Goal: Check status

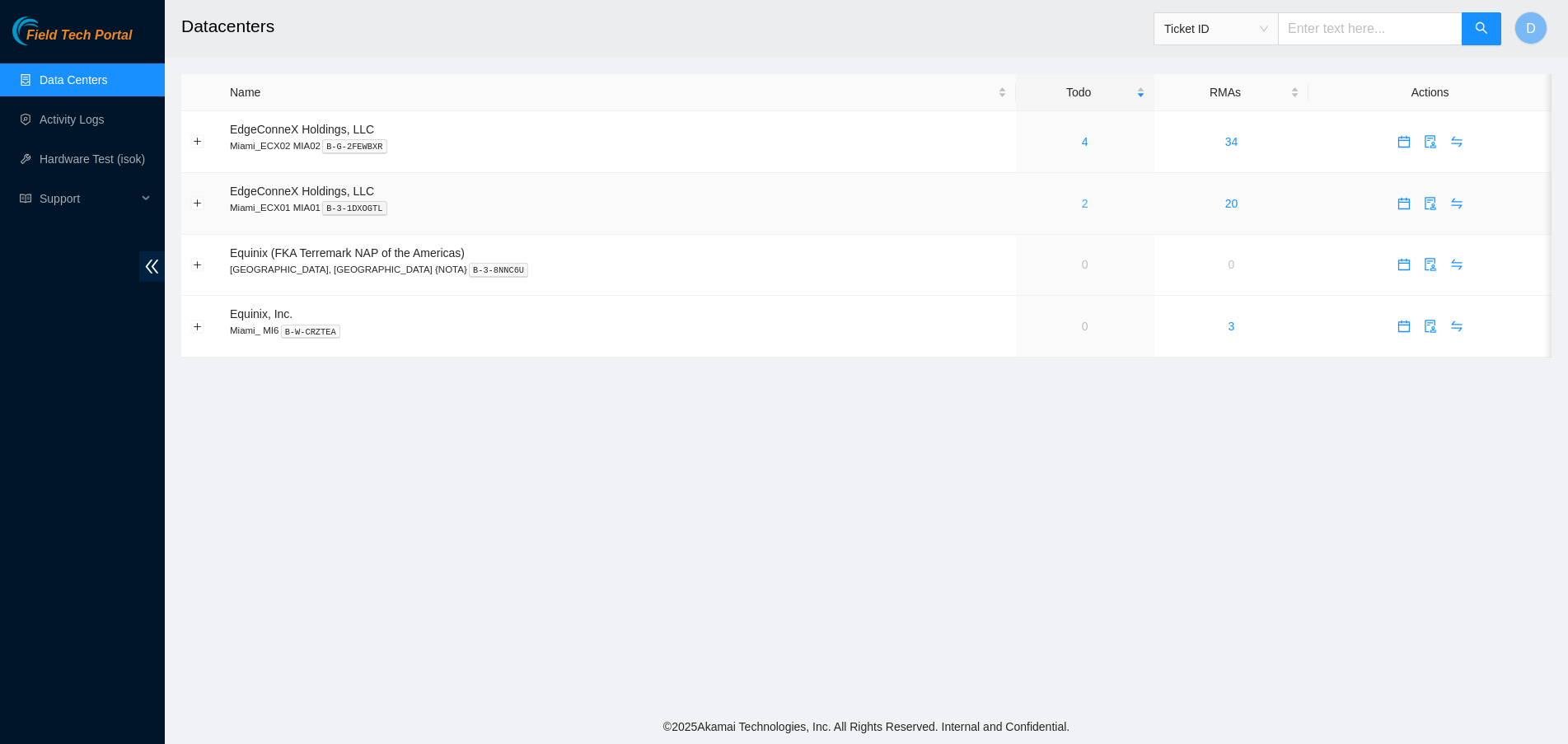
click at [1082, 204] on link "2" at bounding box center [1084, 203] width 7 height 13
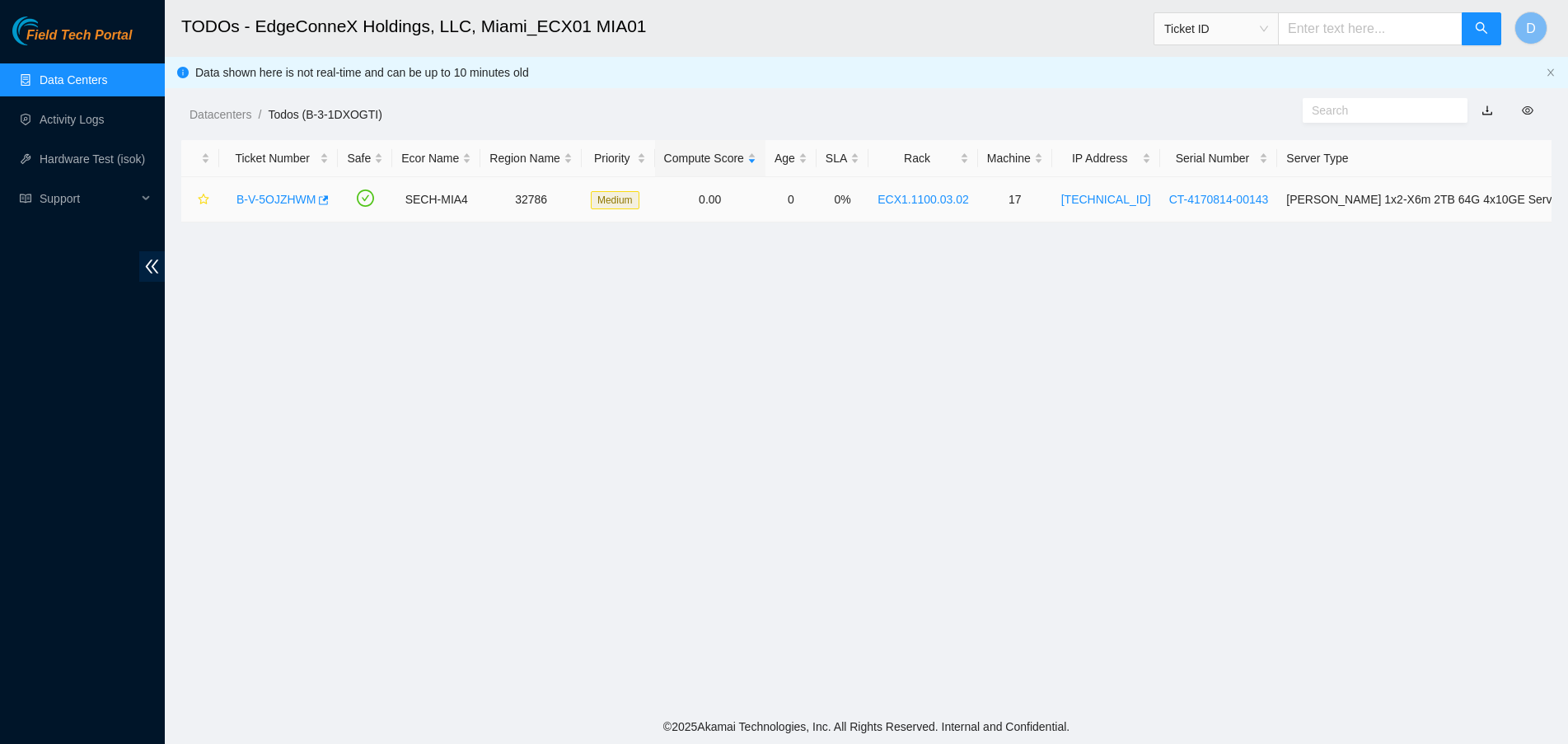
click at [291, 199] on link "B-V-5OJZHWM" at bounding box center [276, 199] width 79 height 13
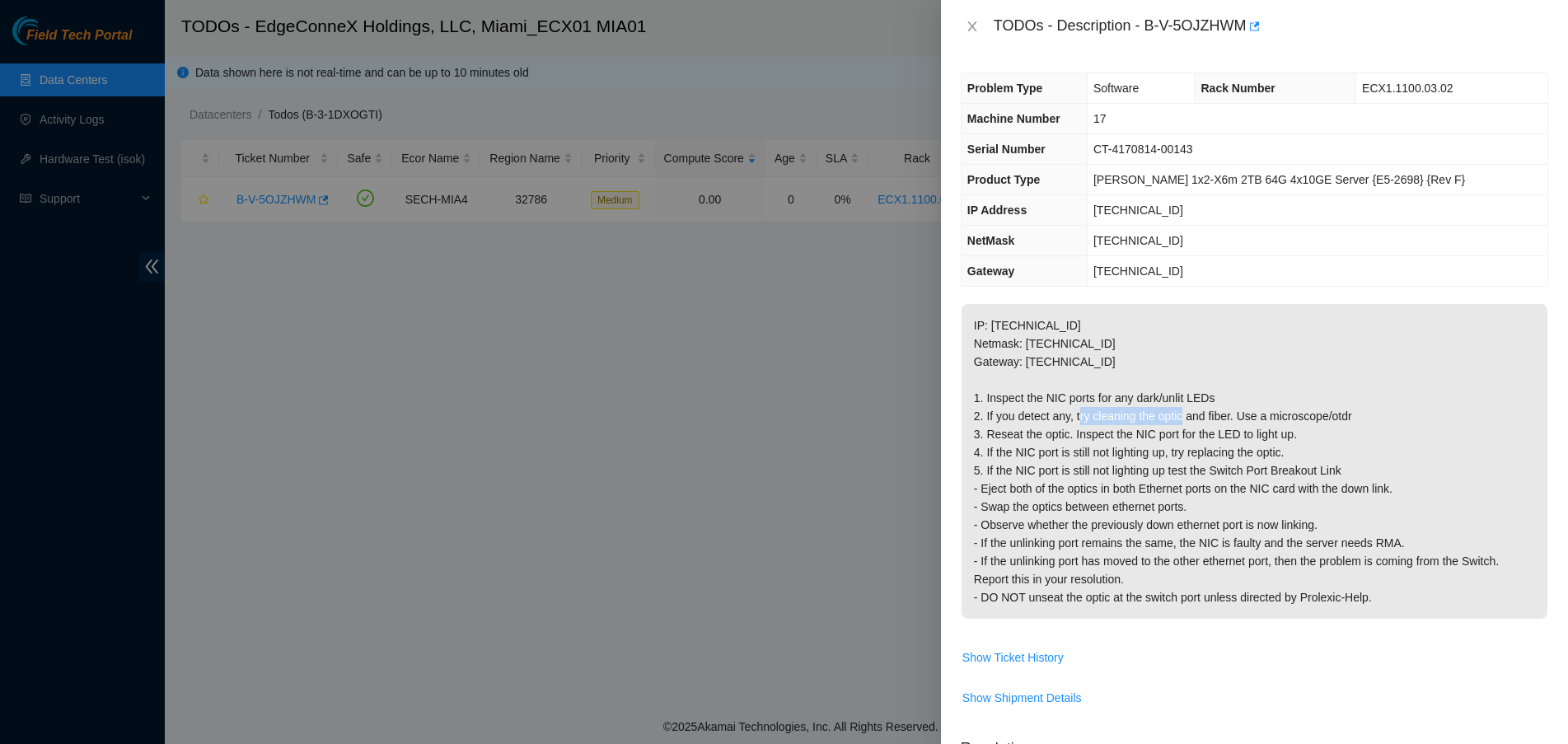
drag, startPoint x: 1099, startPoint y: 408, endPoint x: 1209, endPoint y: 420, distance: 110.7
click at [1208, 416] on p "IP: 23.57.103.80 Netmask: 255.255.255.128 Gateway: 23.57.103.1 1. Inspect the N…" at bounding box center [1254, 461] width 586 height 314
click at [1216, 465] on p "IP: 23.57.103.80 Netmask: 255.255.255.128 Gateway: 23.57.103.1 1. Inspect the N…" at bounding box center [1254, 461] width 586 height 314
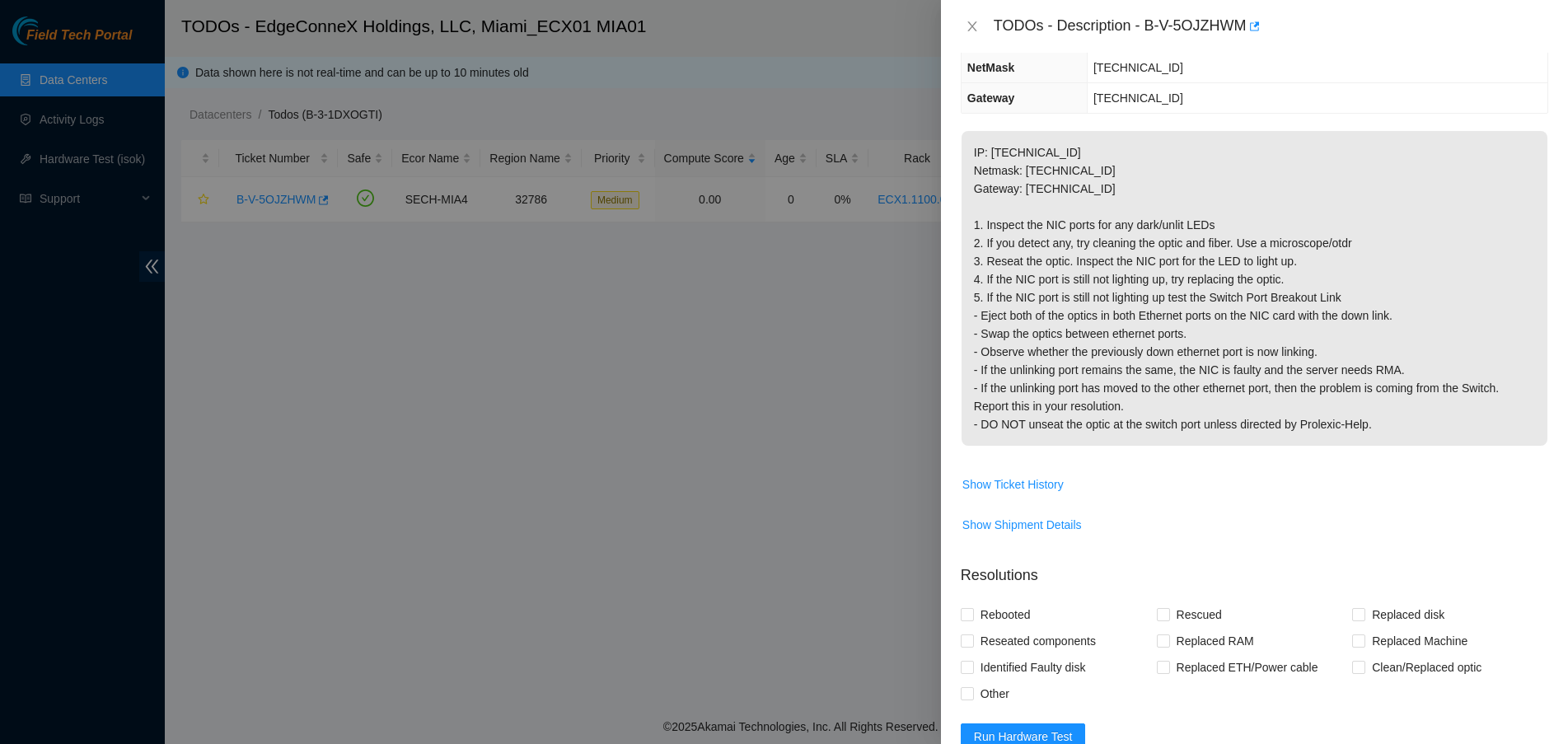
scroll to position [103, 0]
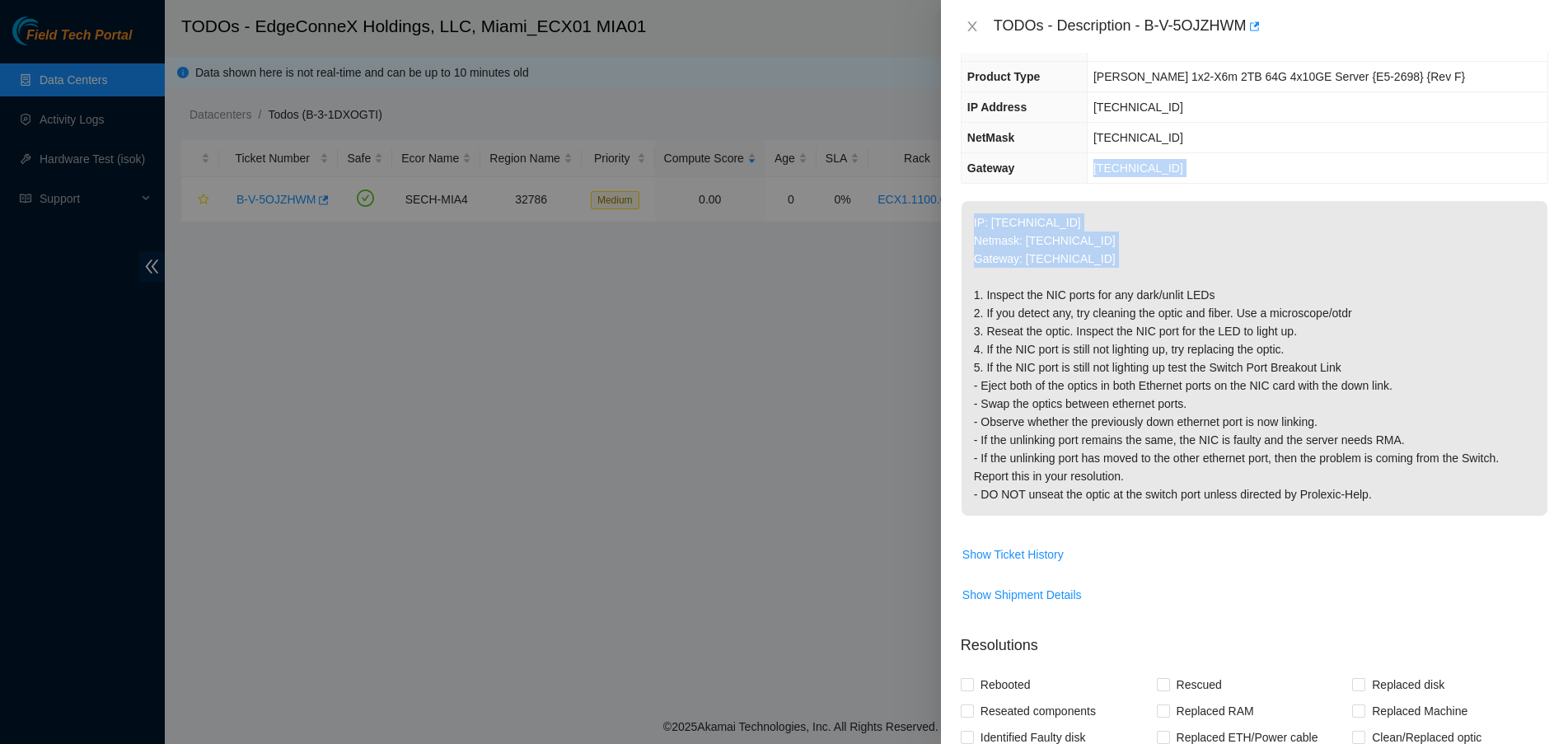
drag, startPoint x: 983, startPoint y: 299, endPoint x: 1014, endPoint y: 173, distance: 129.8
click at [1014, 173] on div "Problem Type Software Rack Number ECX1.1100.03.02 Machine Number 17 Serial Numb…" at bounding box center [1254, 398] width 627 height 691
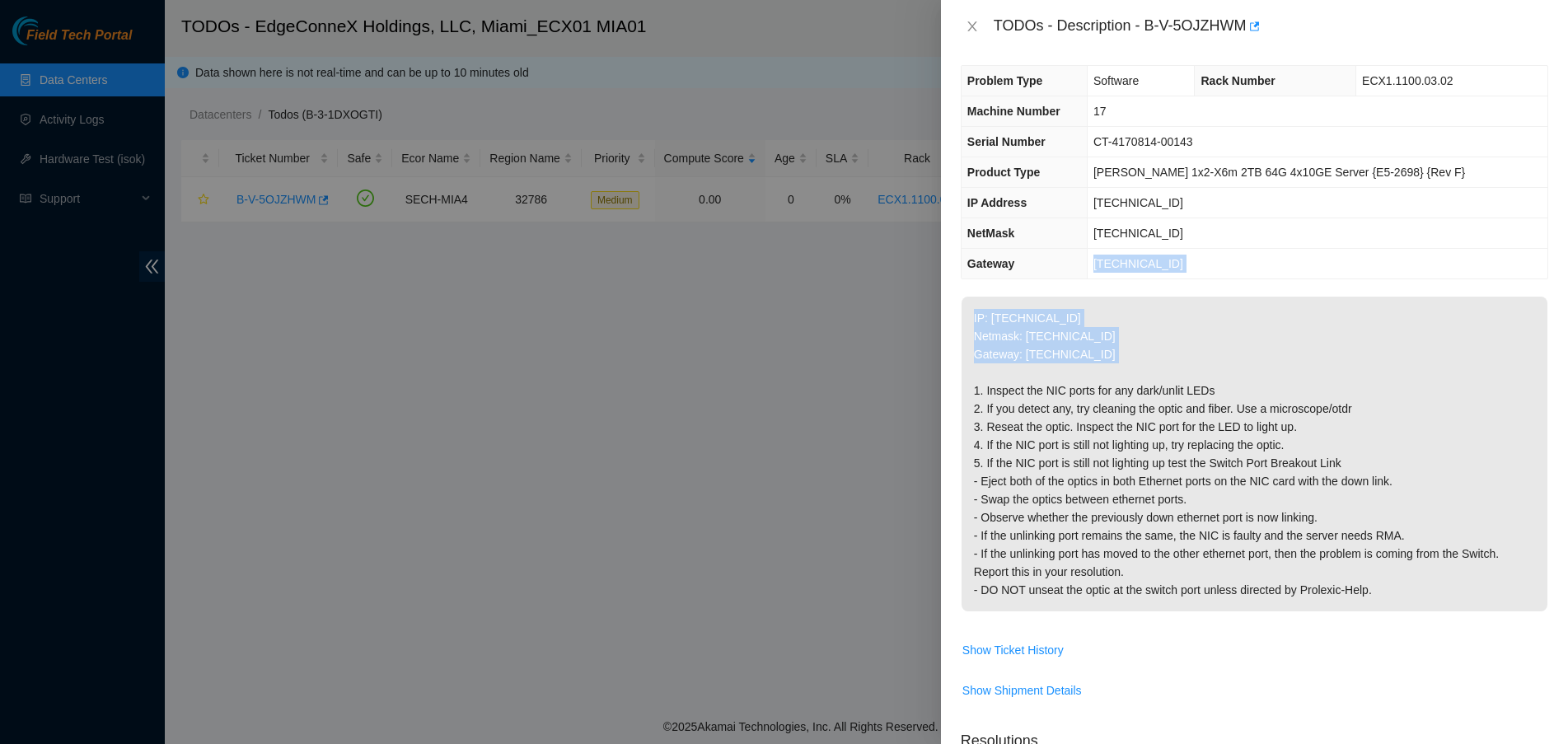
scroll to position [0, 0]
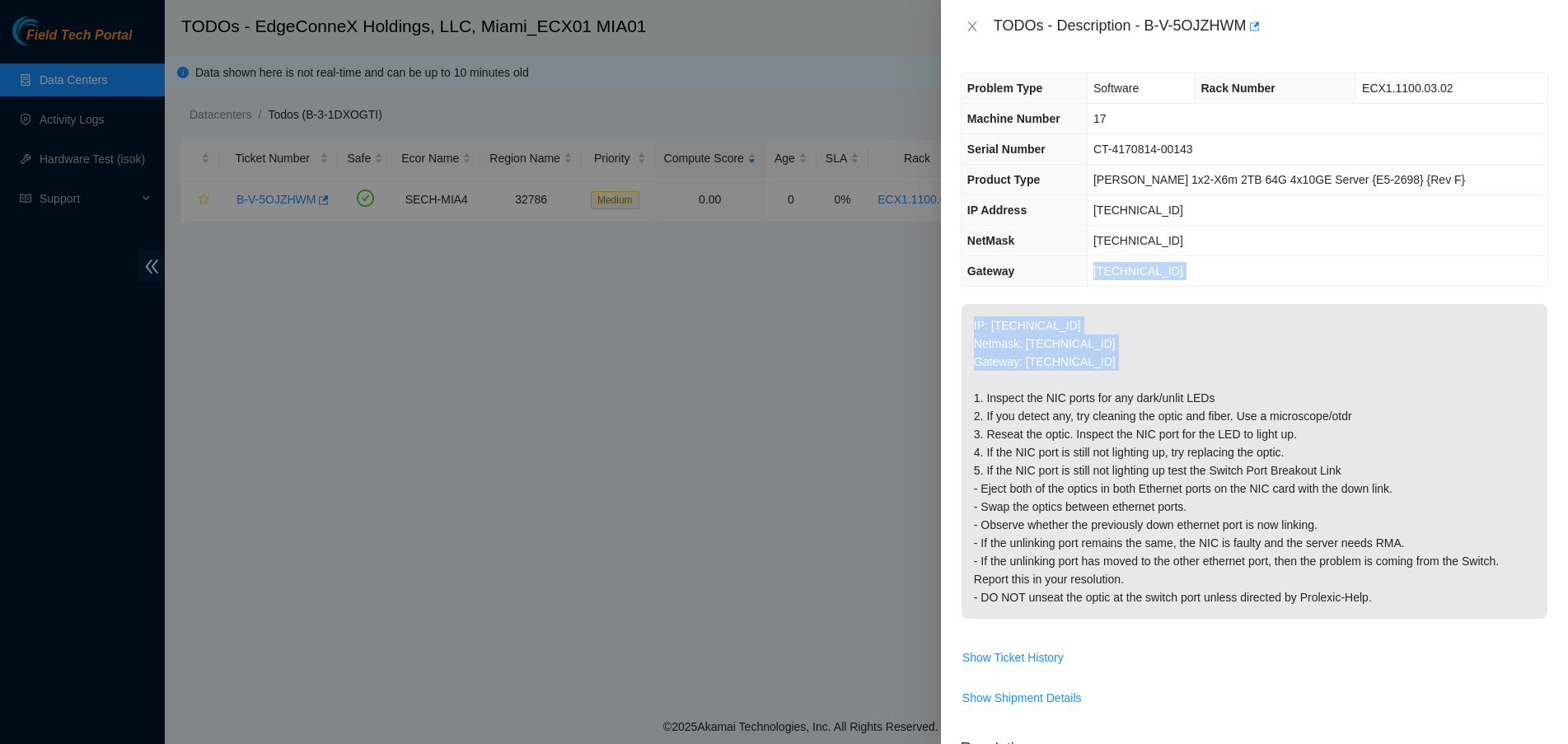
click at [1115, 358] on p "IP: 23.57.103.80 Netmask: 255.255.255.128 Gateway: 23.57.103.1 1. Inspect the N…" at bounding box center [1254, 461] width 586 height 314
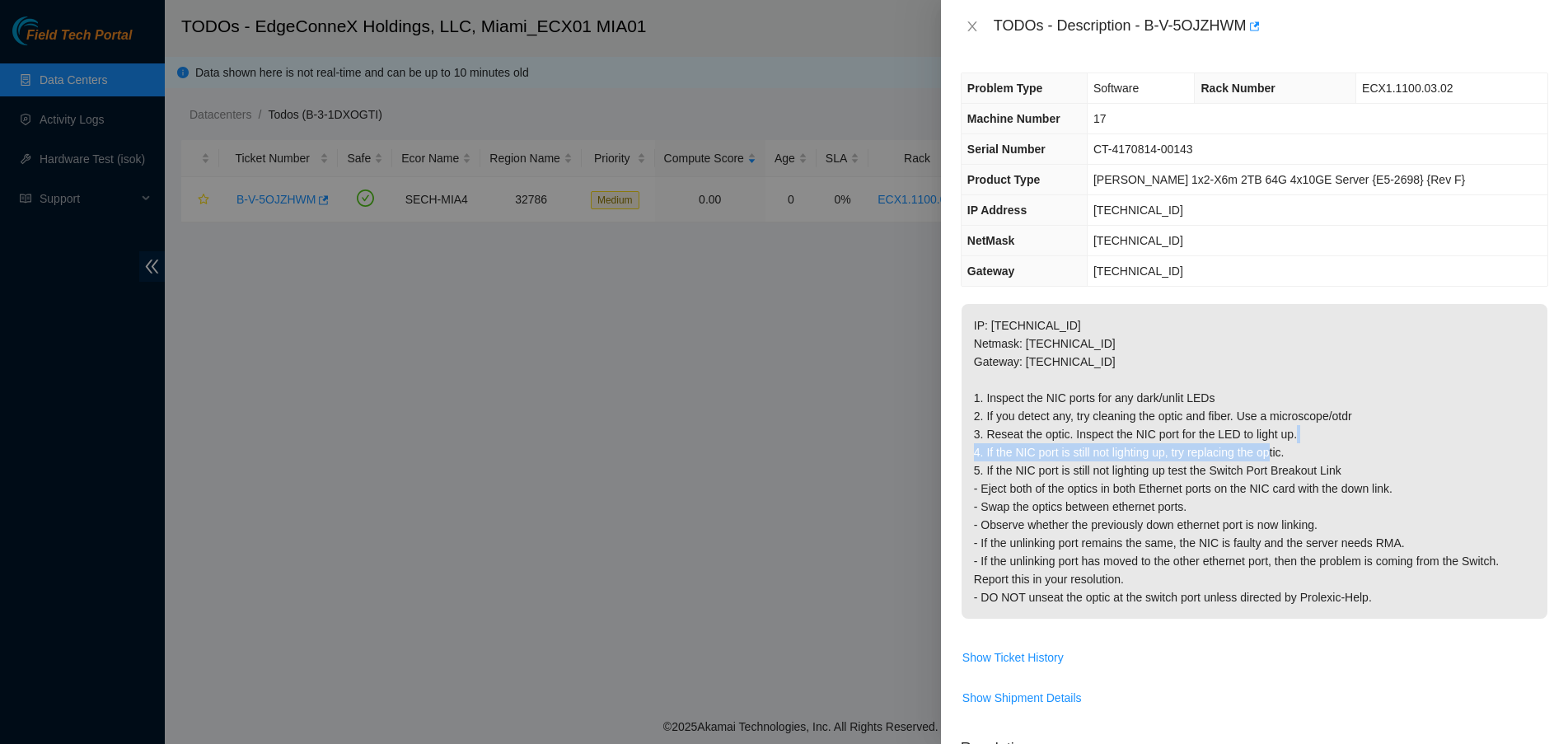
drag, startPoint x: 987, startPoint y: 453, endPoint x: 1320, endPoint y: 456, distance: 333.0
click at [1301, 458] on p "IP: 23.57.103.80 Netmask: 255.255.255.128 Gateway: 23.57.103.1 1. Inspect the N…" at bounding box center [1254, 461] width 586 height 314
click at [1323, 455] on p "IP: 23.57.103.80 Netmask: 255.255.255.128 Gateway: 23.57.103.1 1. Inspect the N…" at bounding box center [1254, 461] width 586 height 314
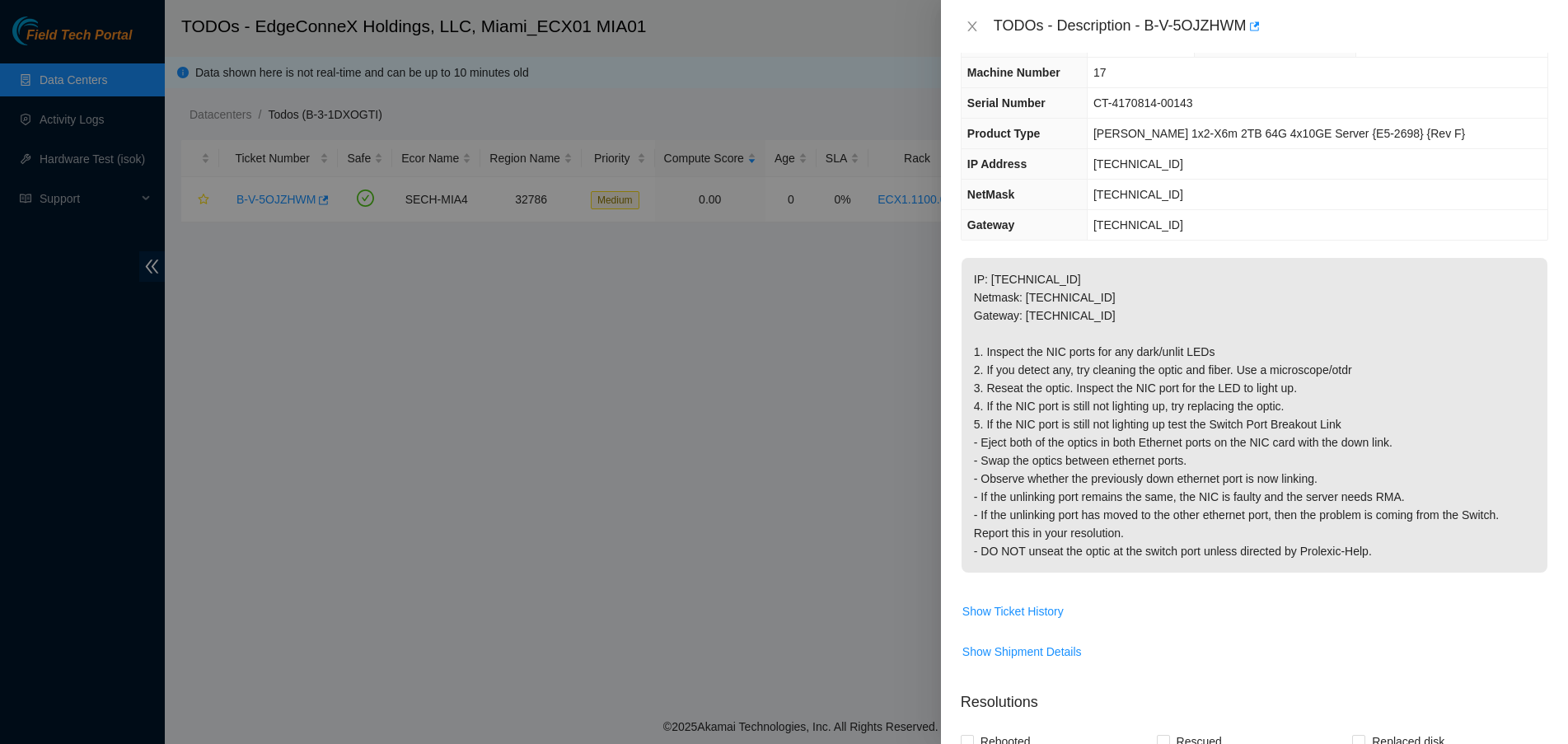
scroll to position [309, 0]
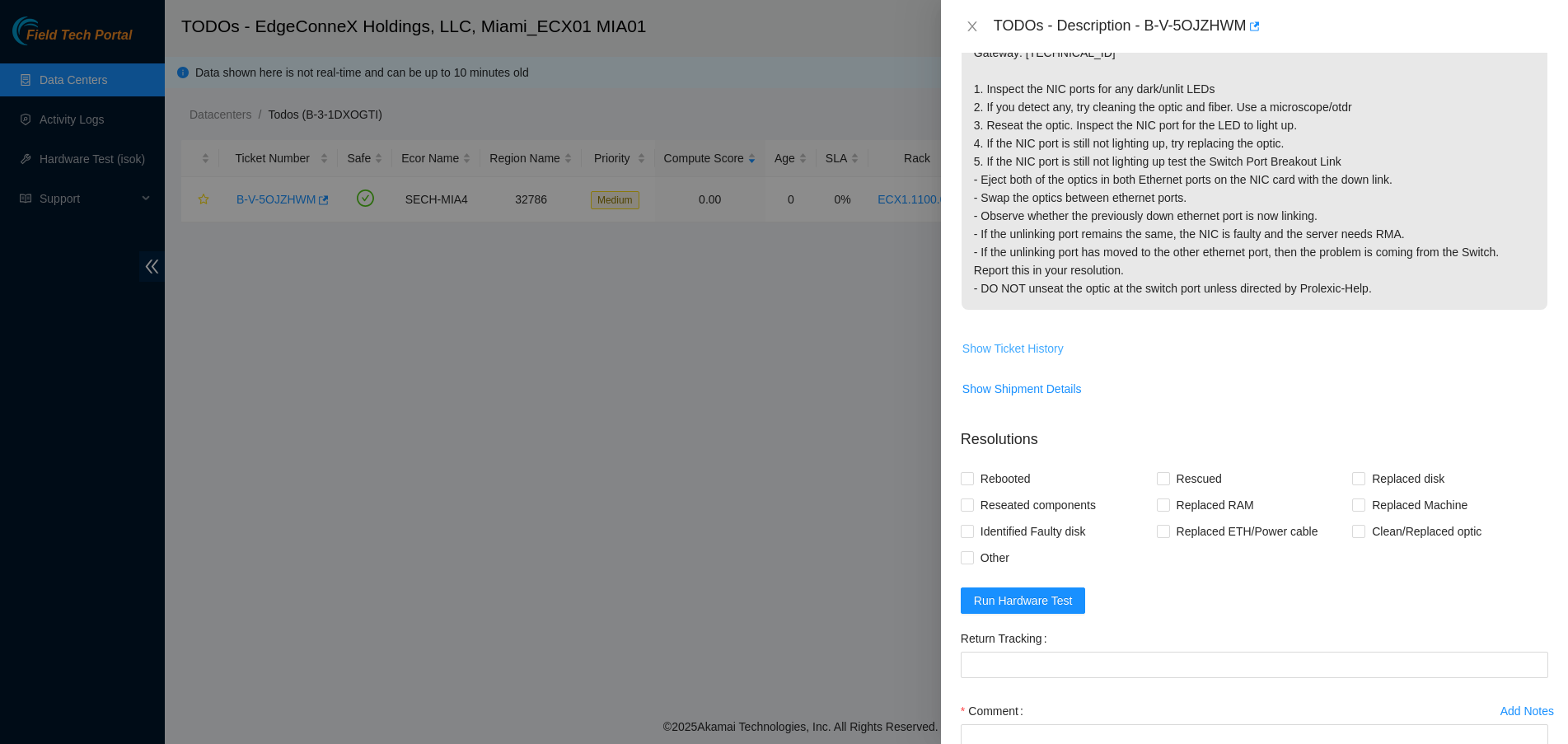
click at [1035, 343] on span "Show Ticket History" at bounding box center [1013, 347] width 101 height 18
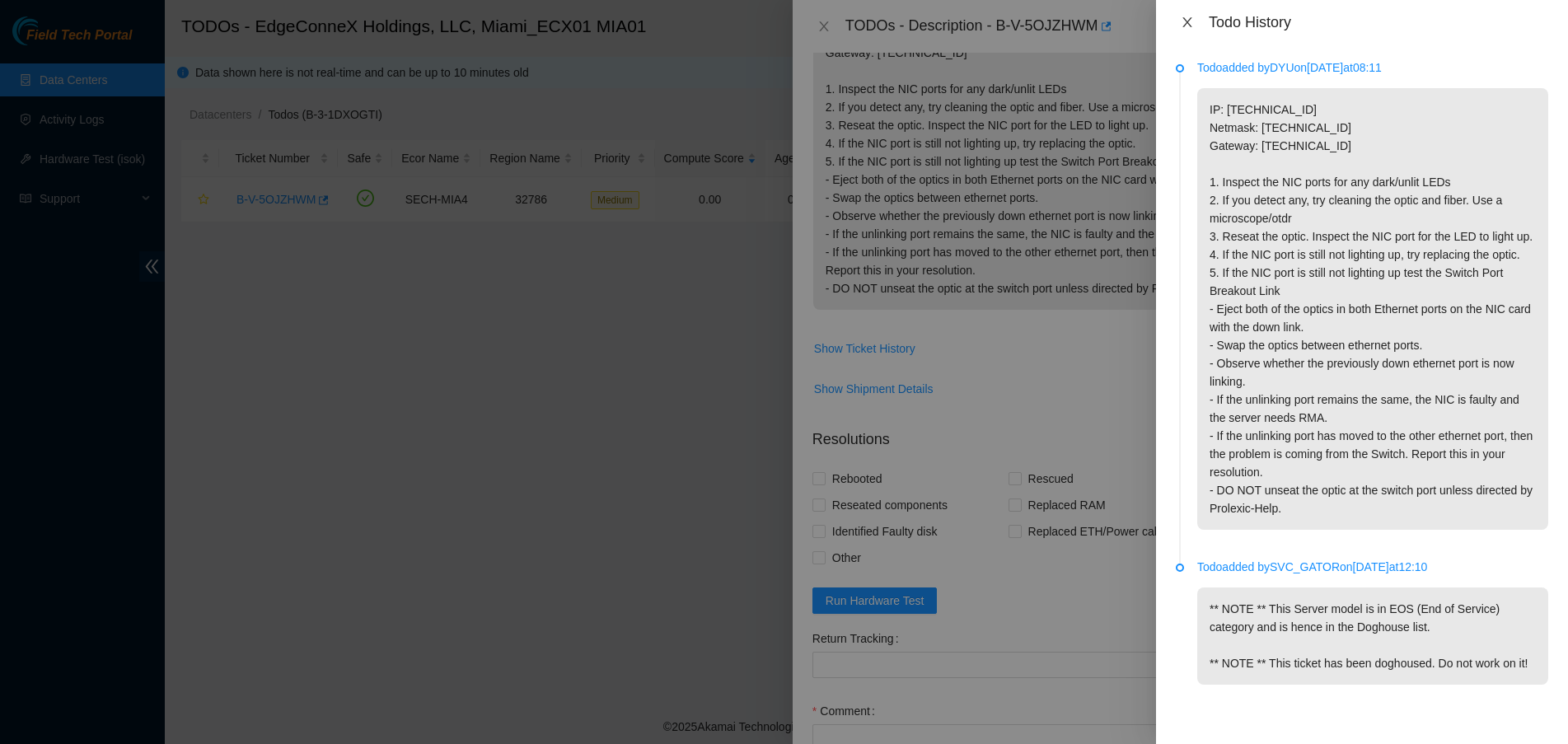
scroll to position [67, 0]
click at [1187, 23] on icon "close" at bounding box center [1187, 23] width 13 height 13
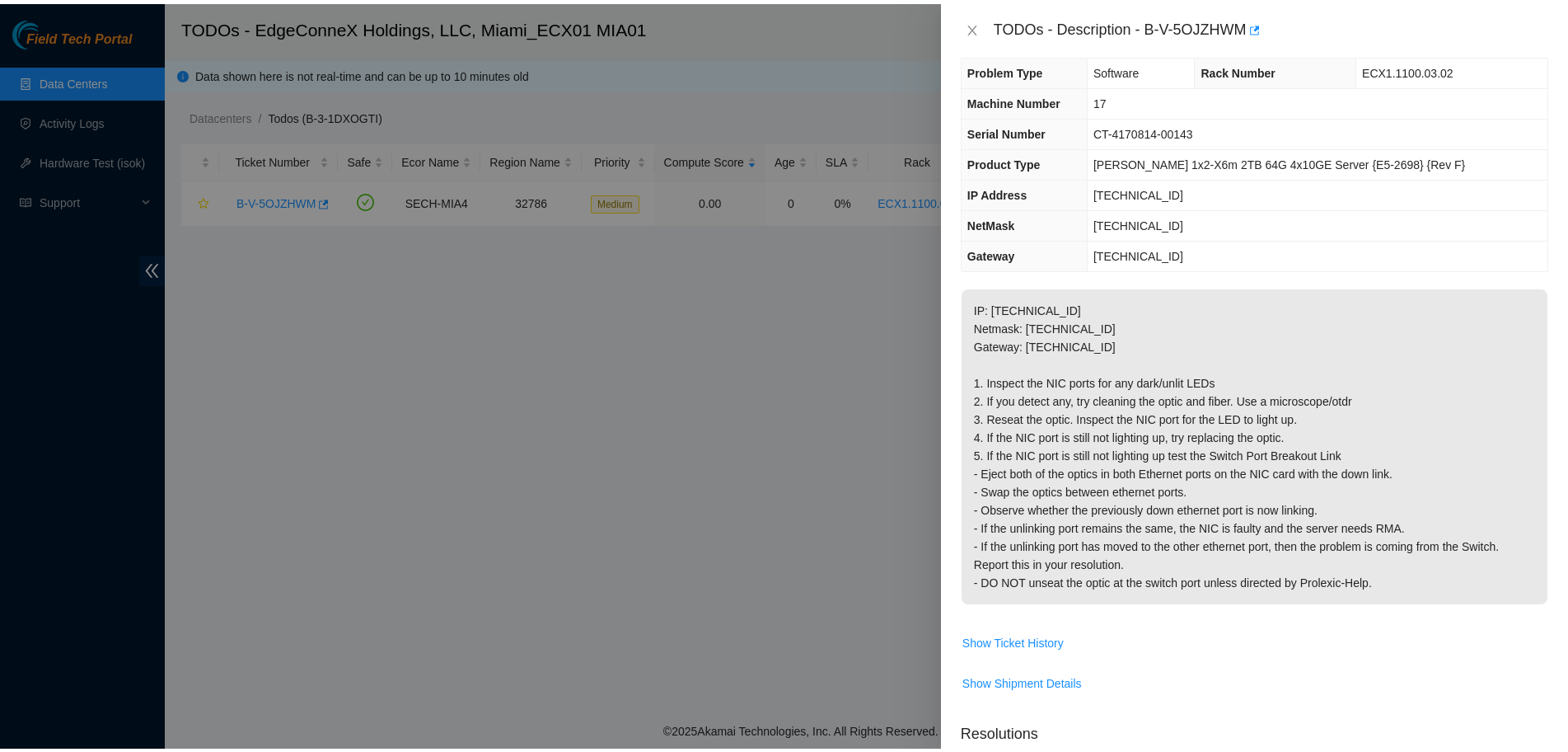
scroll to position [0, 0]
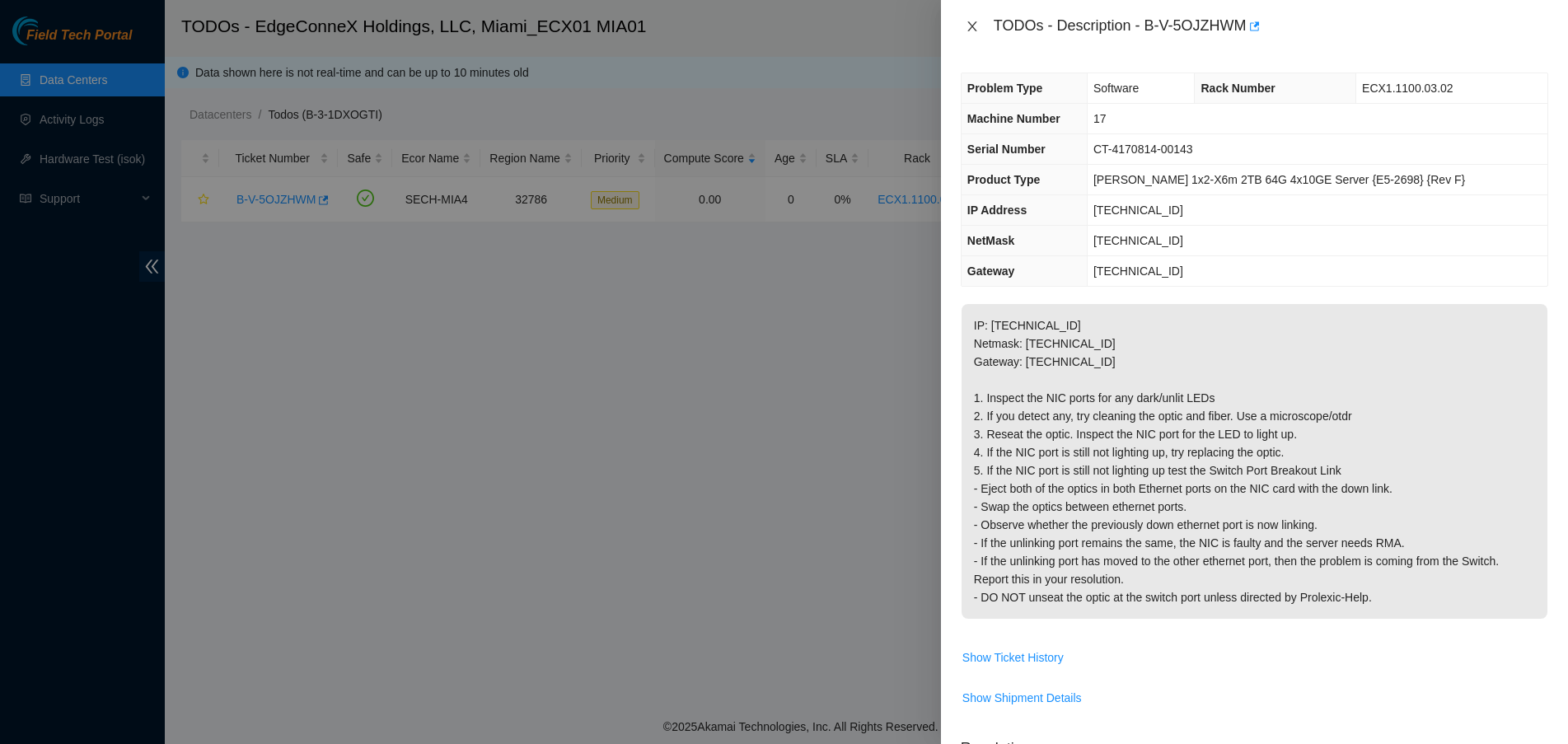
click at [978, 26] on icon "close" at bounding box center [972, 26] width 13 height 13
